Goal: Transaction & Acquisition: Obtain resource

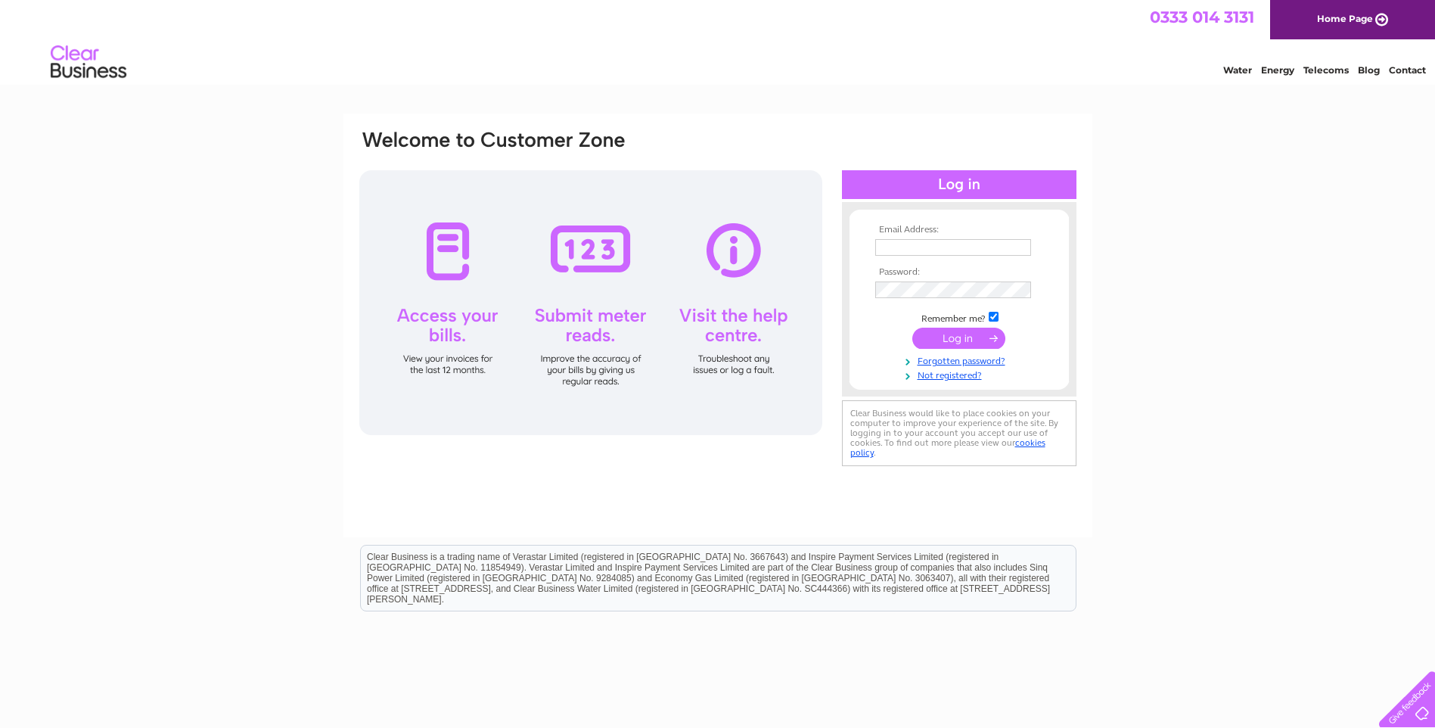
type input "greatbun@gmail.com"
click at [960, 334] on input "submit" at bounding box center [958, 337] width 93 height 21
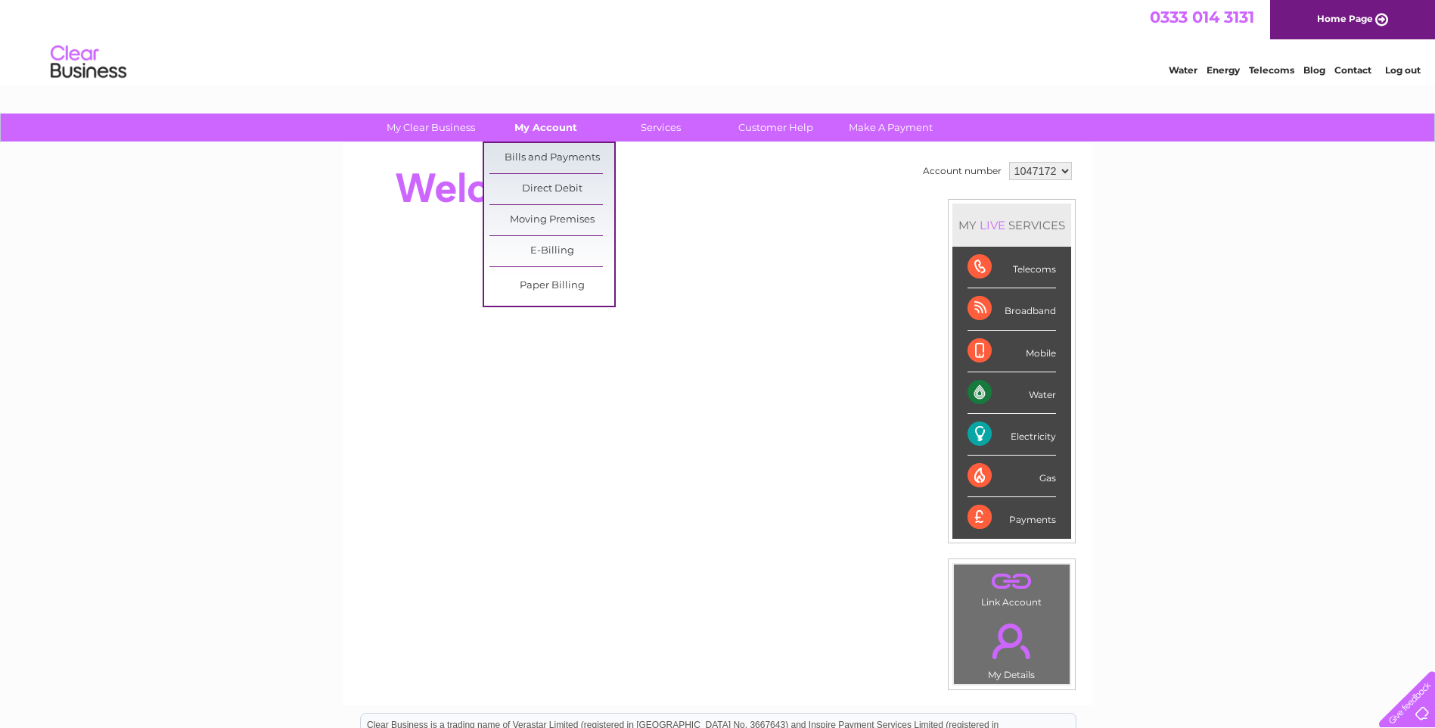
click at [559, 124] on link "My Account" at bounding box center [545, 127] width 125 height 28
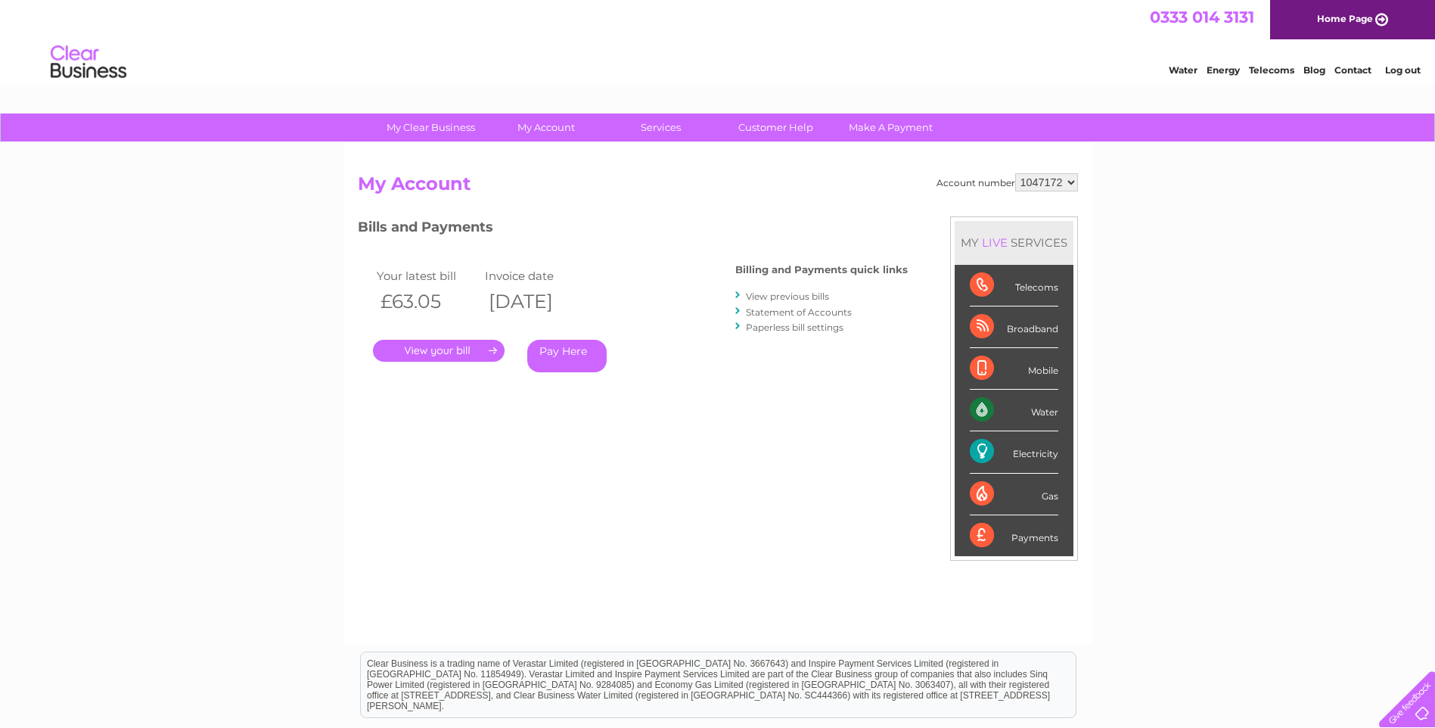
click at [449, 354] on link "." at bounding box center [439, 351] width 132 height 22
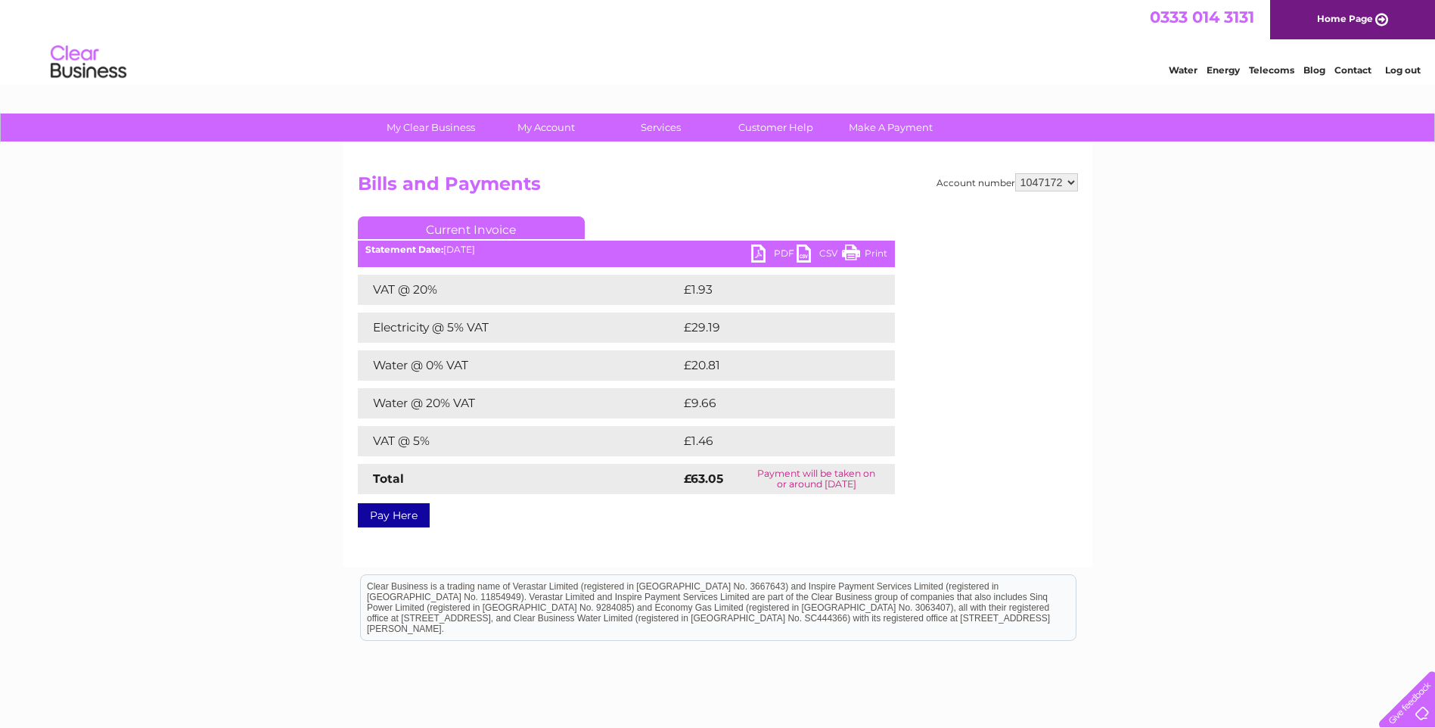
click at [770, 250] on link "PDF" at bounding box center [773, 255] width 45 height 22
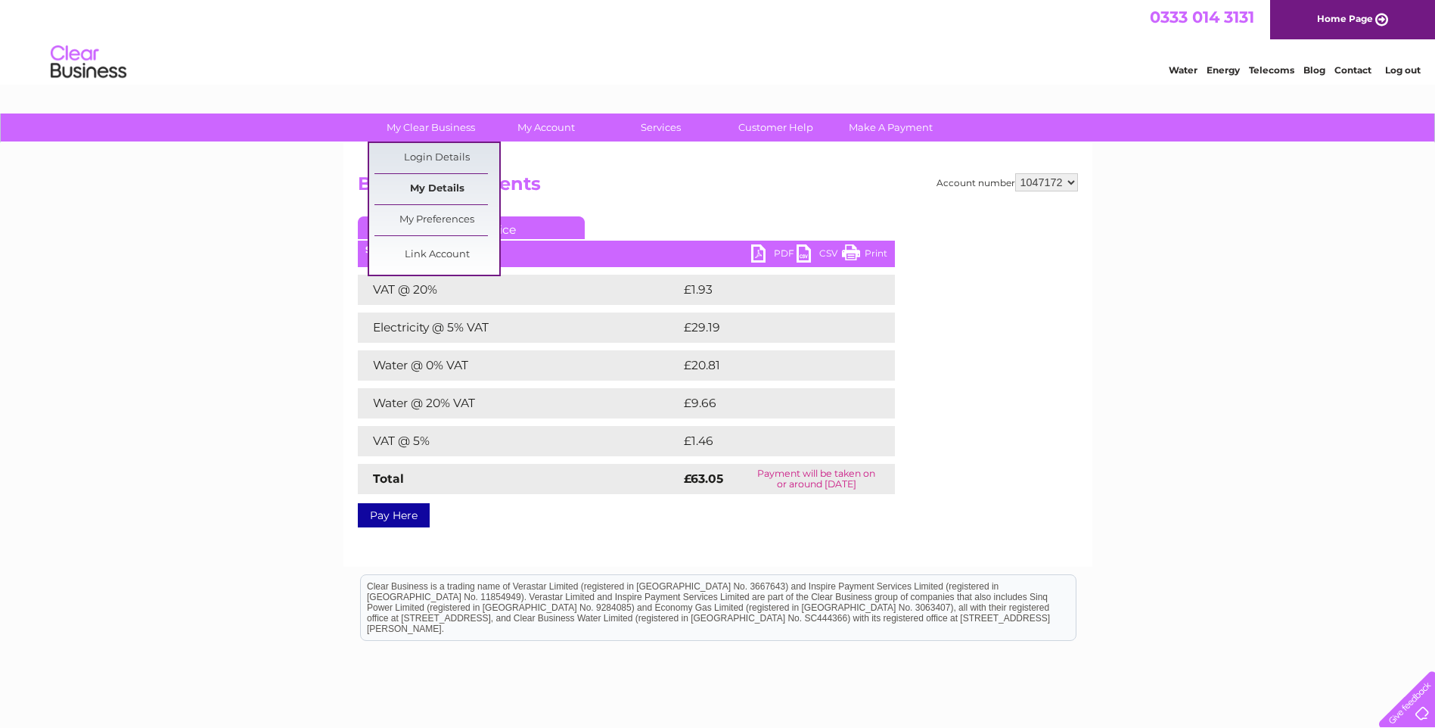
click at [405, 186] on link "My Details" at bounding box center [436, 189] width 125 height 30
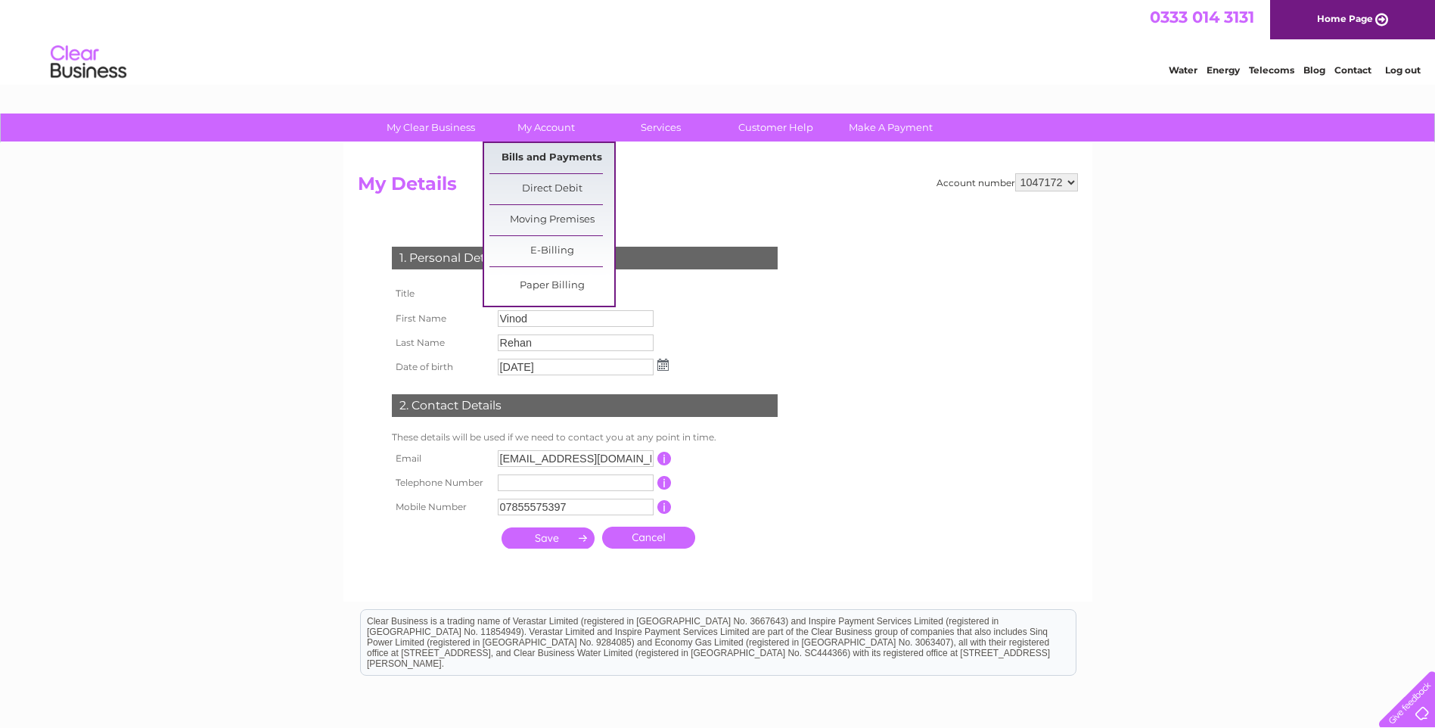
click at [553, 150] on link "Bills and Payments" at bounding box center [551, 158] width 125 height 30
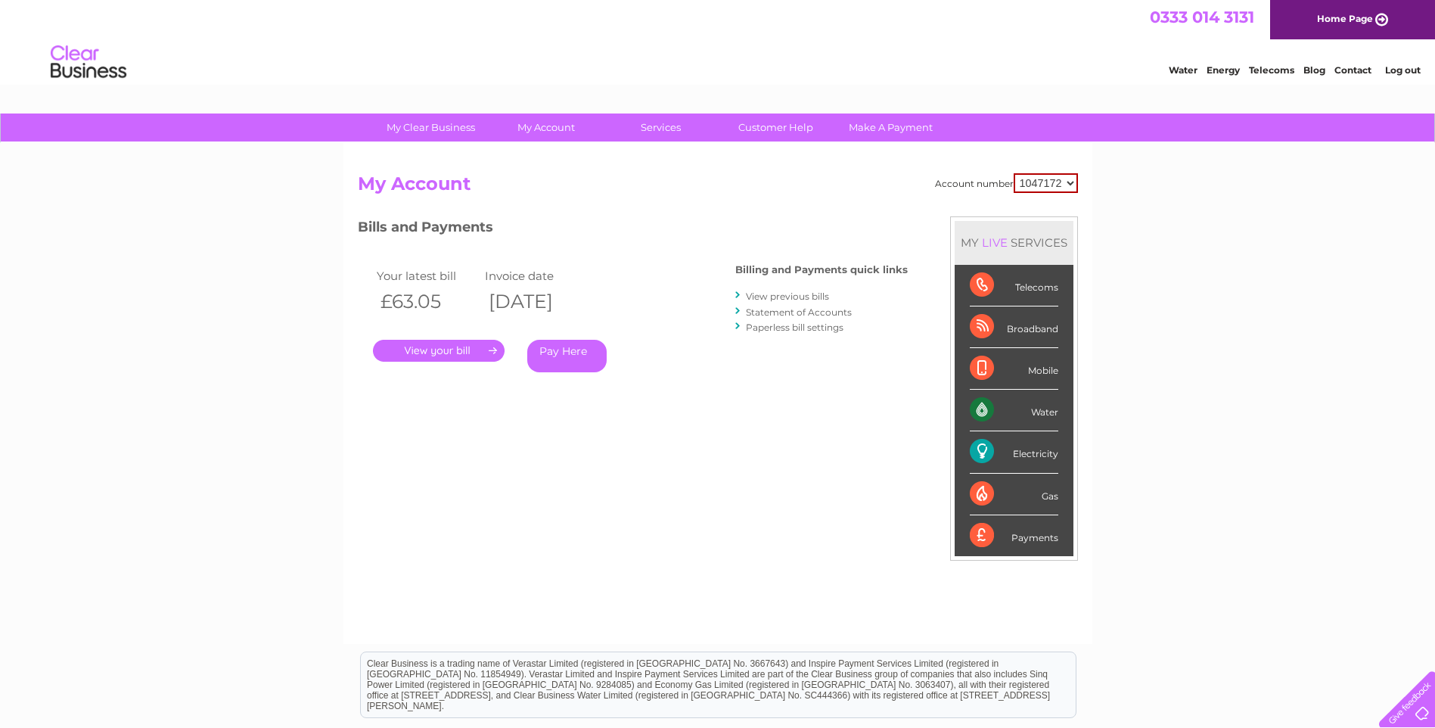
click at [450, 343] on link "." at bounding box center [439, 351] width 132 height 22
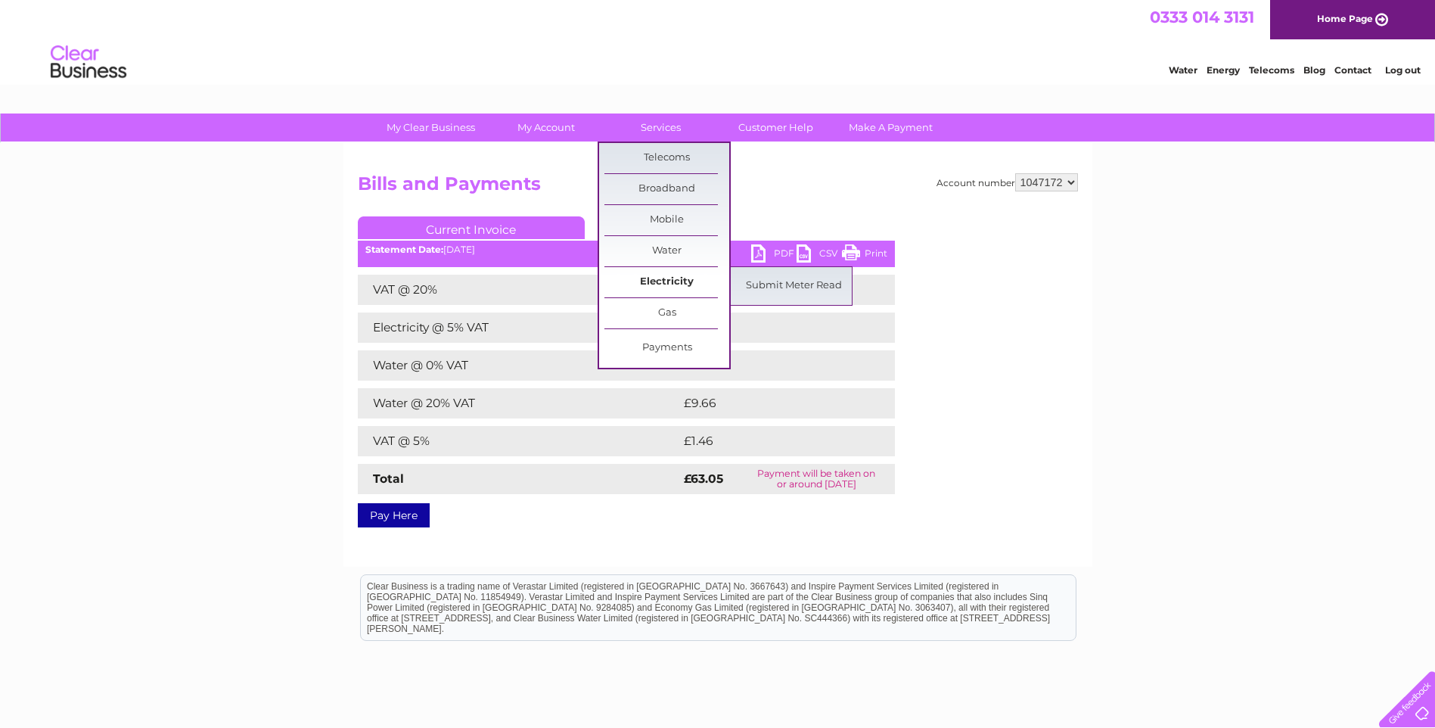
click at [664, 275] on link "Electricity" at bounding box center [666, 282] width 125 height 30
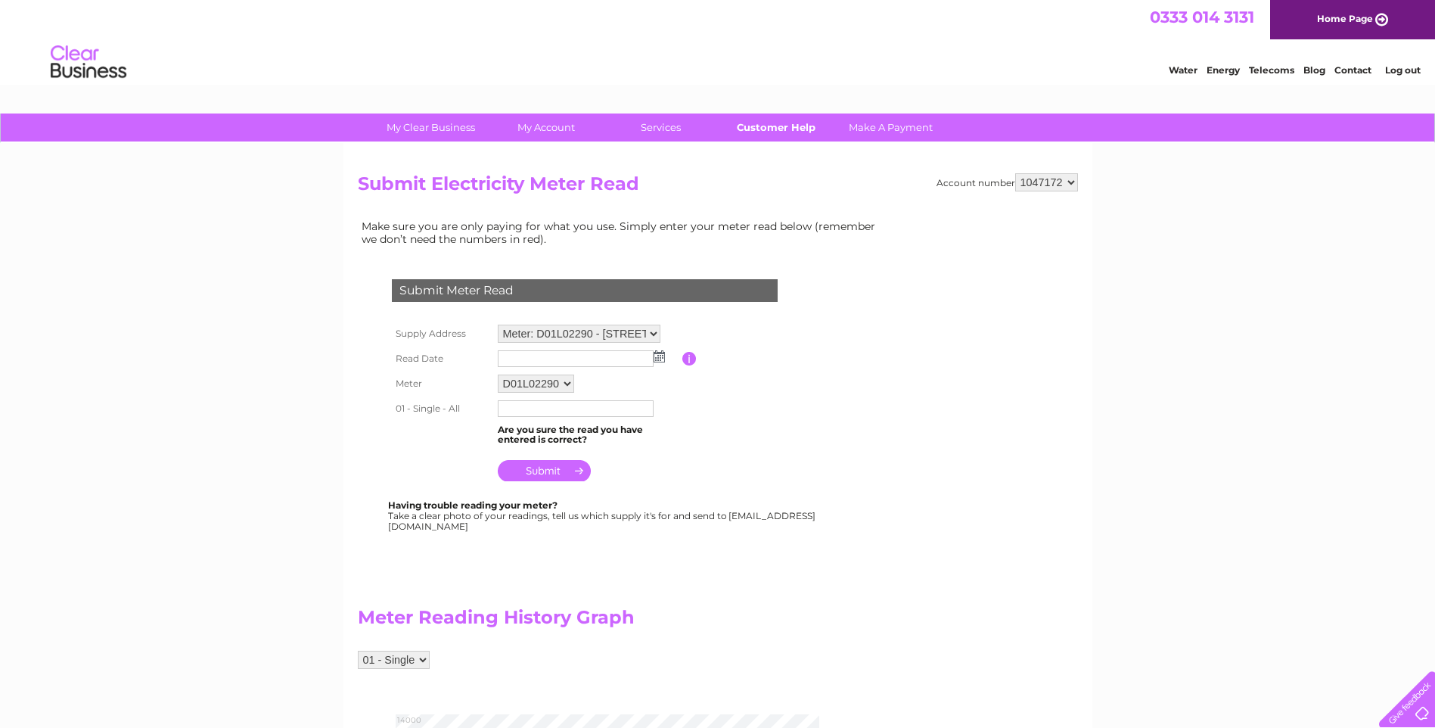
click at [768, 132] on link "Customer Help" at bounding box center [775, 127] width 125 height 28
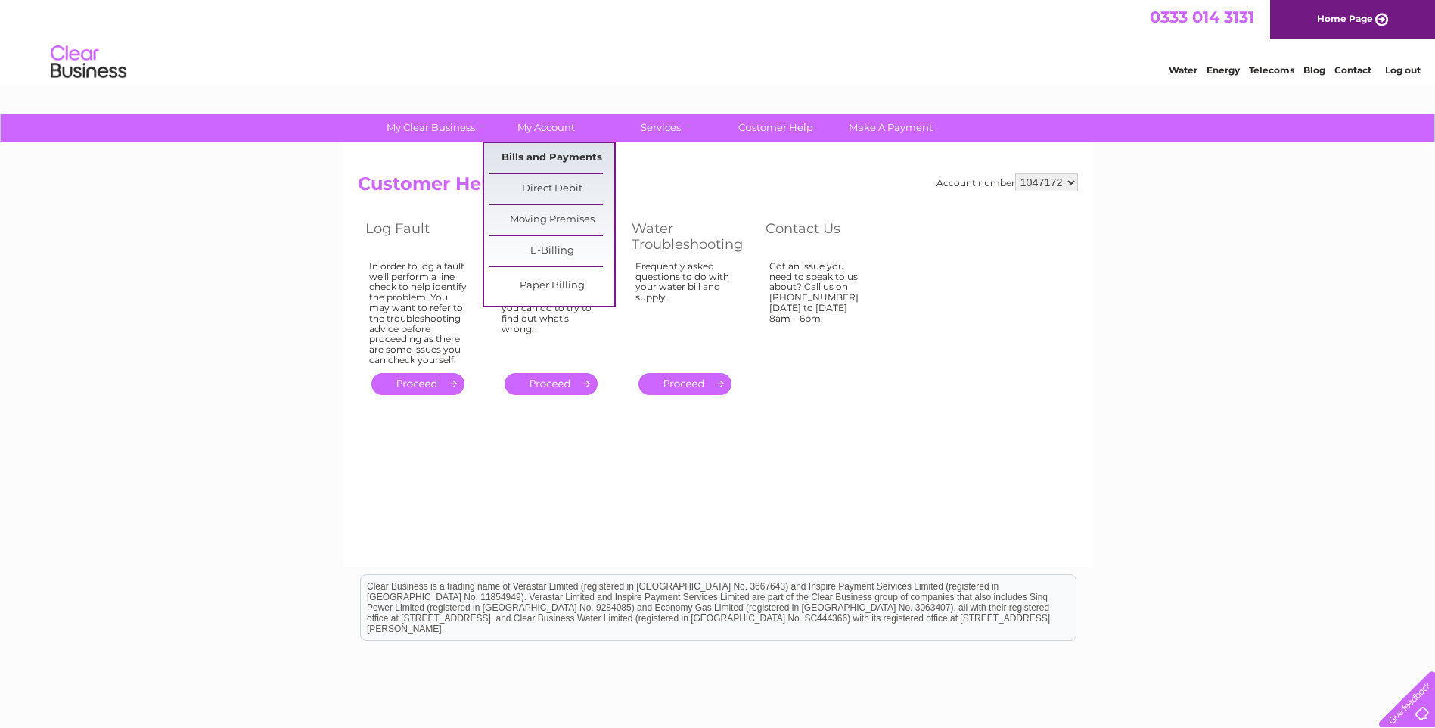
click at [554, 159] on link "Bills and Payments" at bounding box center [551, 158] width 125 height 30
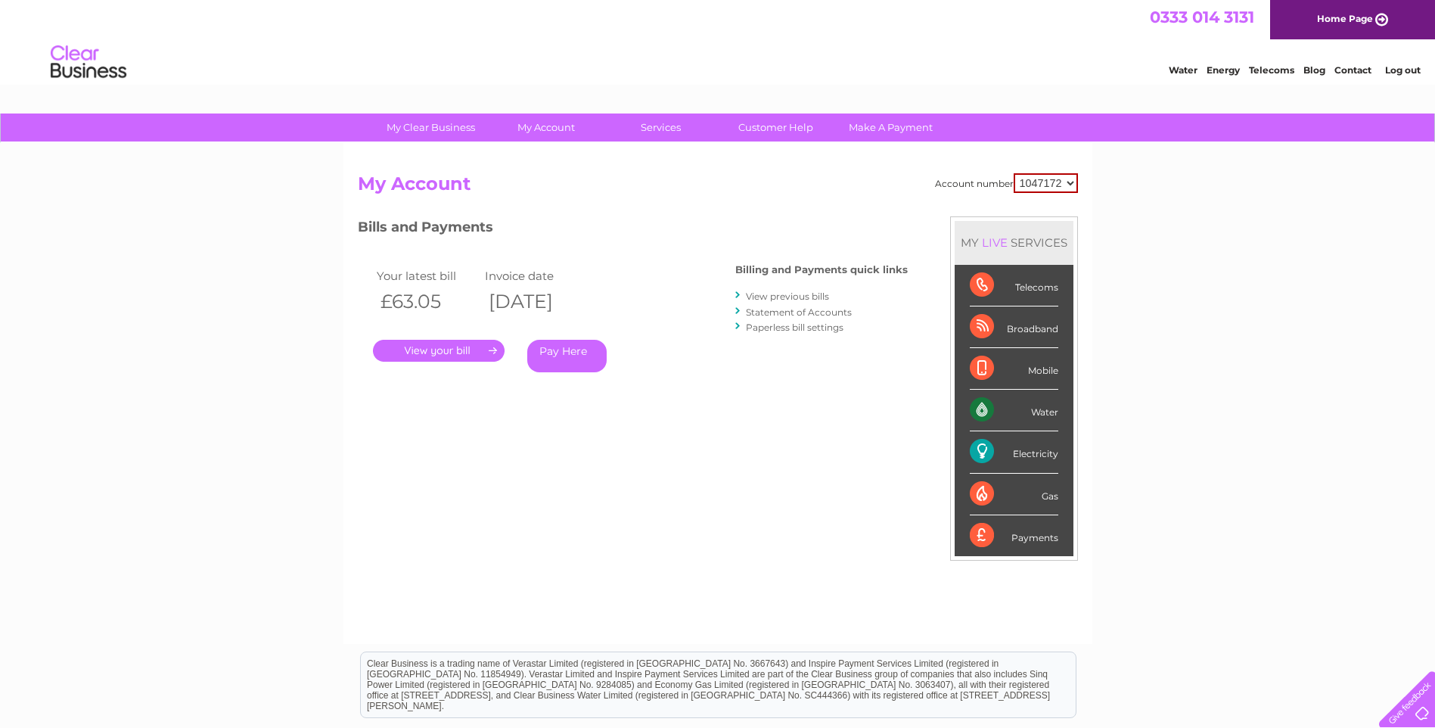
click at [1010, 445] on div "Electricity" at bounding box center [1014, 452] width 88 height 42
click at [801, 295] on link "View previous bills" at bounding box center [787, 295] width 83 height 11
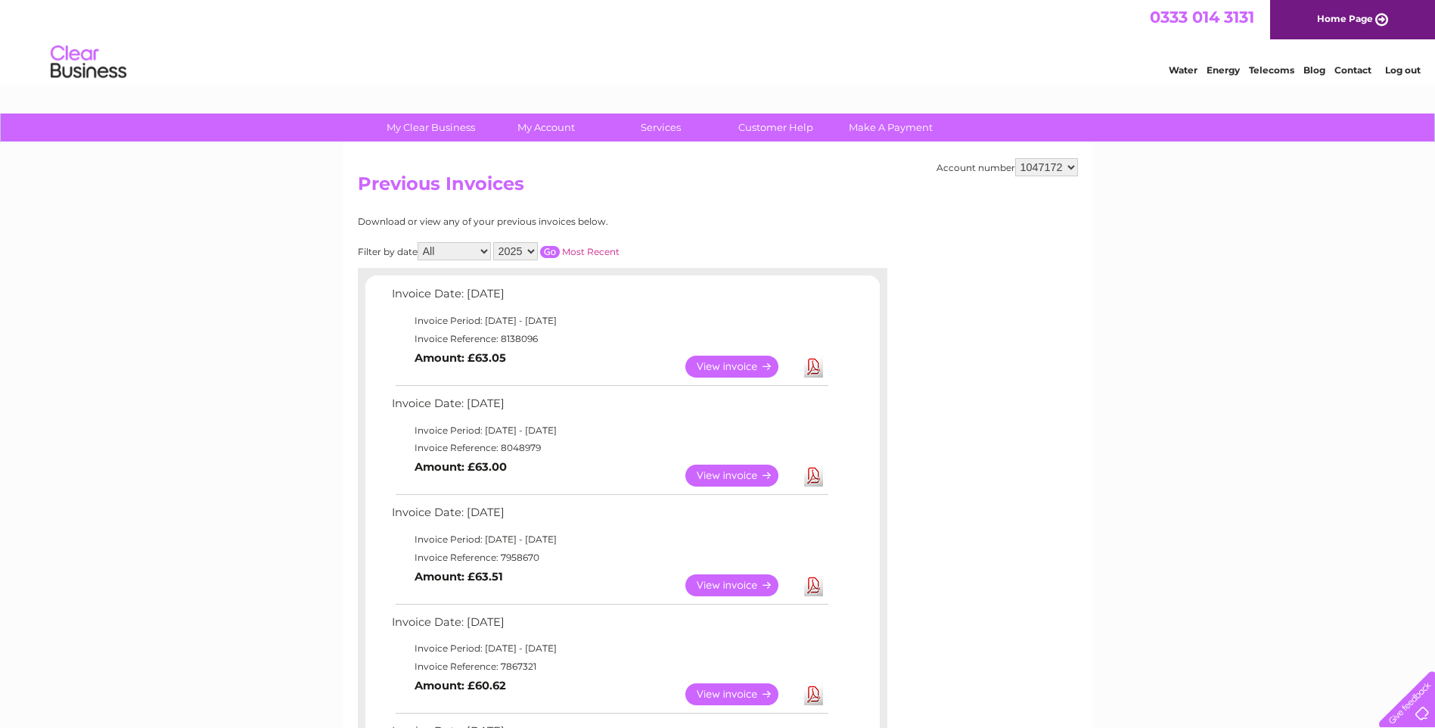
click at [737, 368] on link "View" at bounding box center [740, 366] width 111 height 22
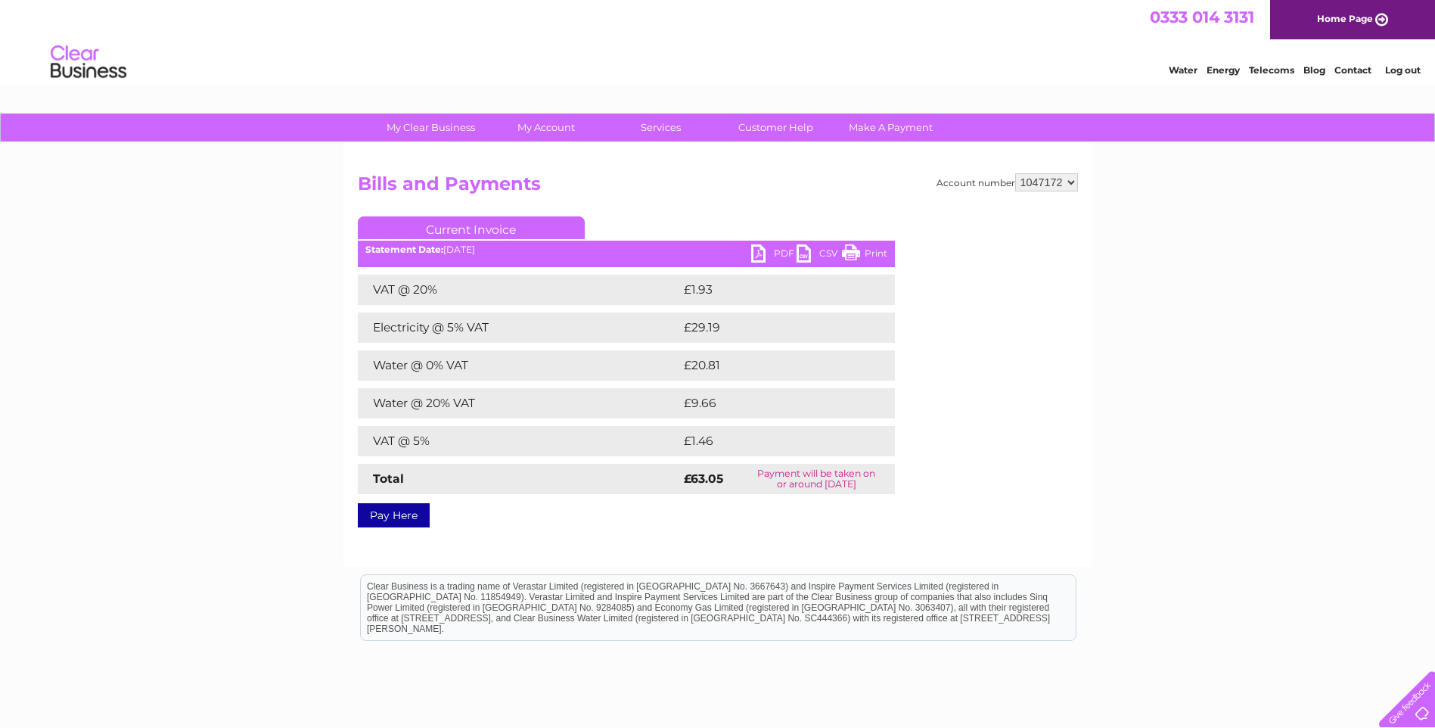
click at [765, 254] on link "PDF" at bounding box center [773, 255] width 45 height 22
